Goal: Task Accomplishment & Management: Complete application form

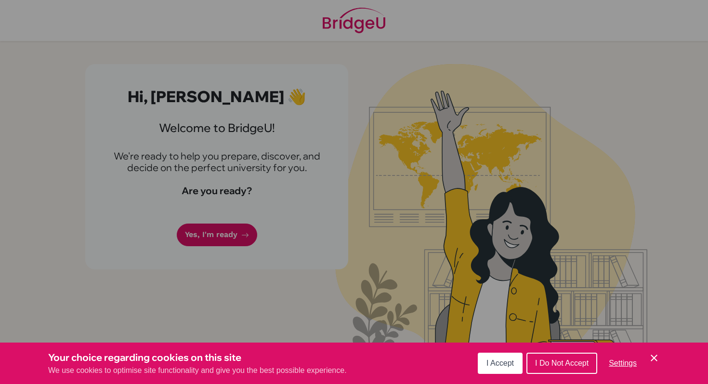
click at [495, 365] on span "I Accept" at bounding box center [500, 363] width 27 height 8
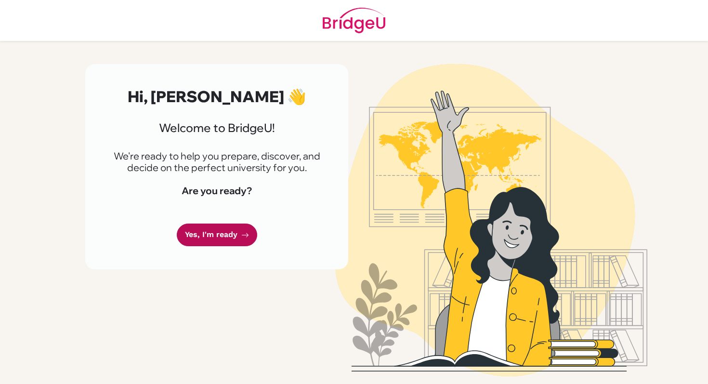
click at [233, 234] on link "Yes, I'm ready" at bounding box center [217, 235] width 80 height 23
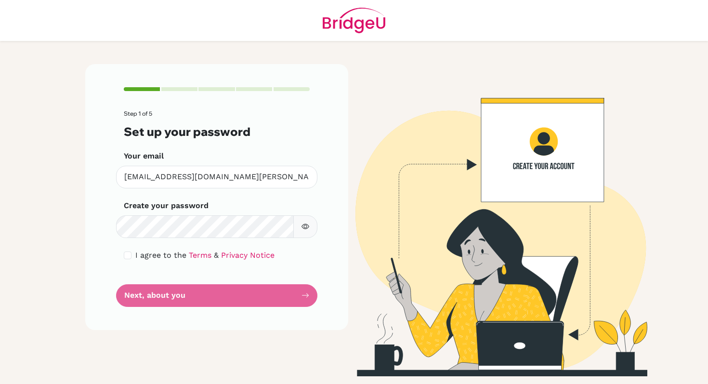
click at [305, 230] on icon "button" at bounding box center [306, 227] width 8 height 8
click at [304, 230] on icon "button" at bounding box center [306, 227] width 8 height 8
click at [305, 218] on button "button" at bounding box center [305, 226] width 24 height 23
click at [132, 255] on div "I agree to the Terms & Privacy Notice" at bounding box center [217, 256] width 186 height 12
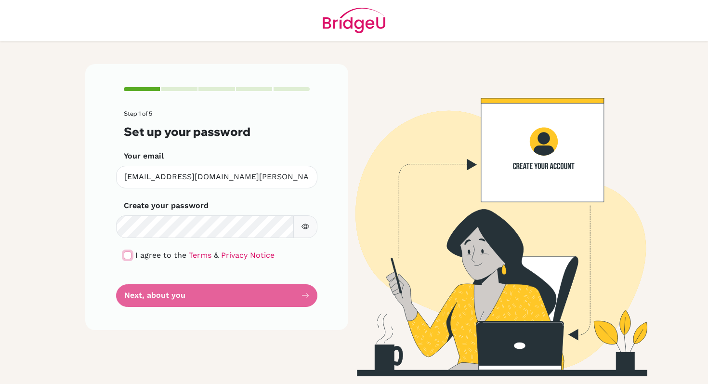
click at [130, 257] on input "checkbox" at bounding box center [128, 256] width 8 height 8
checkbox input "true"
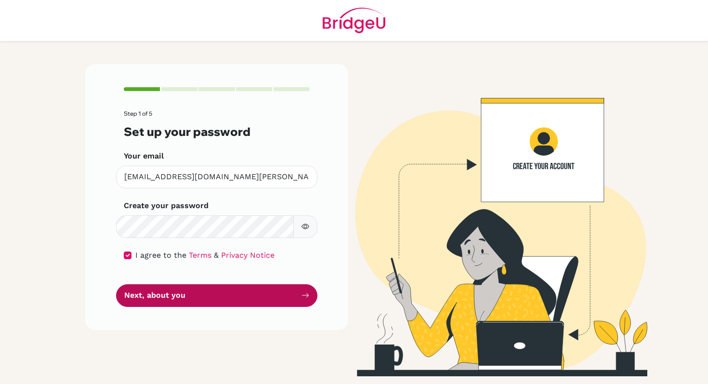
click at [155, 303] on button "Next, about you" at bounding box center [216, 295] width 201 height 23
